Goal: Transaction & Acquisition: Purchase product/service

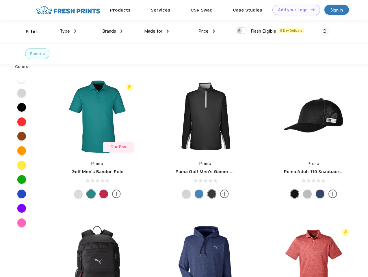
click at [294, 10] on link "Add your Logo Design Tool" at bounding box center [296, 10] width 48 height 10
click at [0, 0] on div "Design Tool" at bounding box center [0, 0] width 0 height 0
click at [310, 10] on link "Add your Logo Design Tool" at bounding box center [296, 10] width 48 height 10
click at [28, 31] on div "Filter" at bounding box center [32, 31] width 12 height 7
click at [68, 31] on span "Type" at bounding box center [65, 31] width 10 height 5
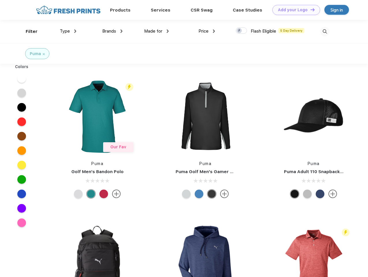
click at [112, 31] on span "Brands" at bounding box center [109, 31] width 14 height 5
click at [157, 31] on span "Made for" at bounding box center [153, 31] width 18 height 5
click at [207, 31] on span "Price" at bounding box center [203, 31] width 10 height 5
click at [241, 31] on div at bounding box center [241, 30] width 11 height 6
click at [239, 31] on input "checkbox" at bounding box center [238, 29] width 4 height 4
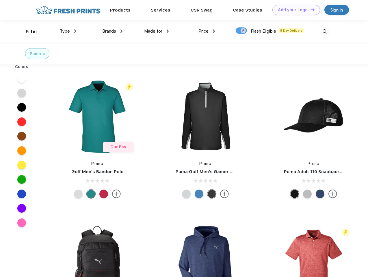
click at [325, 31] on img at bounding box center [325, 32] width 10 height 10
